Goal: Check status: Check status

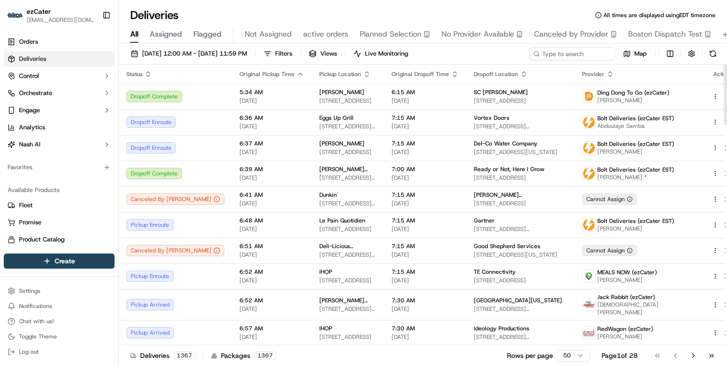
click at [567, 353] on html "ezCater [EMAIL_ADDRESS][DOMAIN_NAME] Toggle Sidebar Orders Deliveries Control O…" at bounding box center [363, 183] width 727 height 366
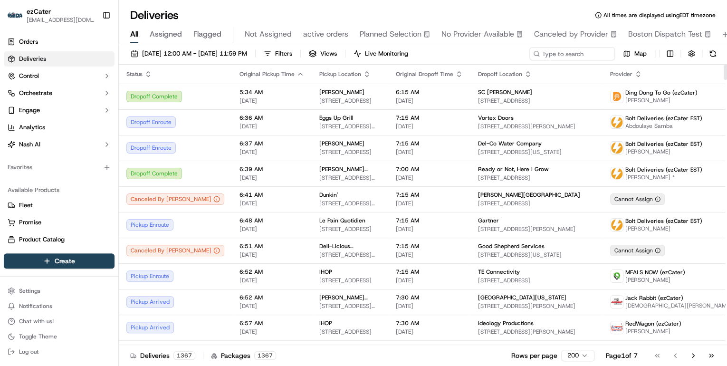
click at [145, 71] on icon "button" at bounding box center [148, 74] width 8 height 8
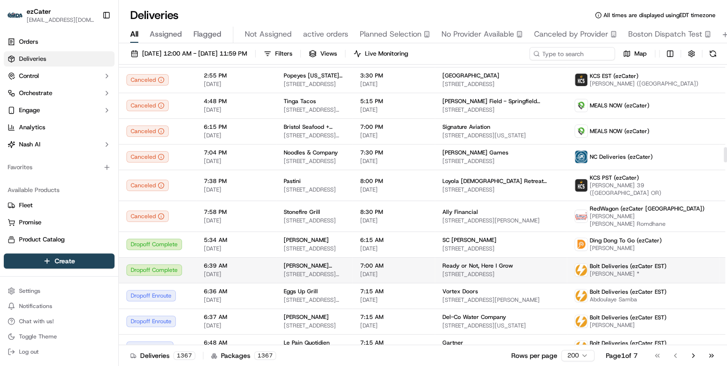
scroll to position [1672, 0]
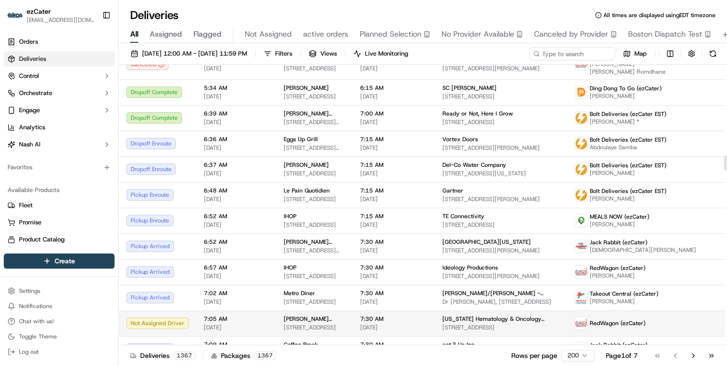
click at [276, 310] on td "[PERSON_NAME] Restaurant [STREET_ADDRESS]" at bounding box center [314, 323] width 76 height 26
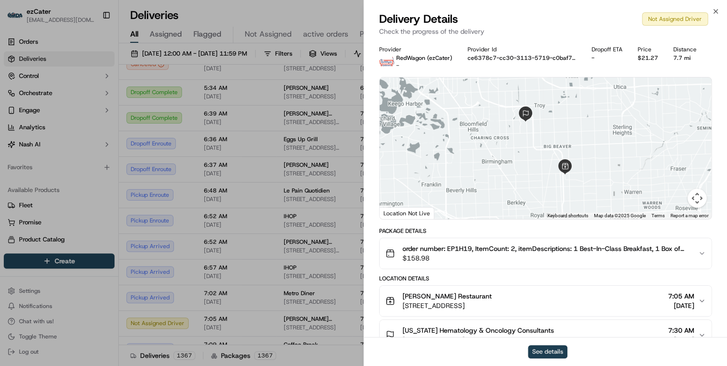
click at [537, 349] on button "See details" at bounding box center [547, 351] width 39 height 13
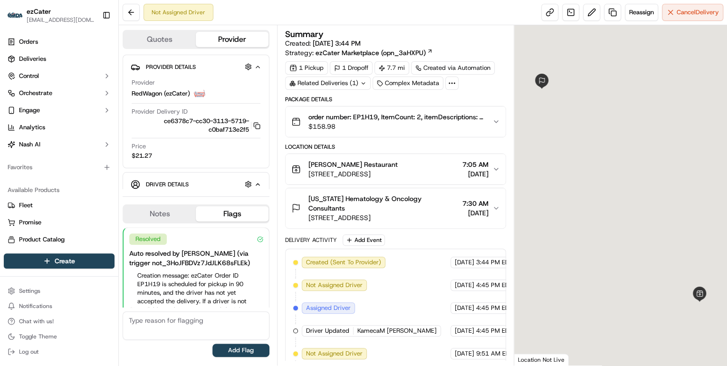
scroll to position [85, 0]
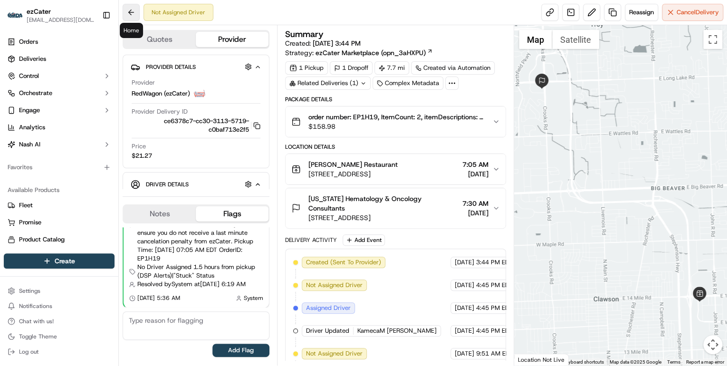
click at [126, 10] on button at bounding box center [131, 12] width 17 height 17
